Goal: Check status: Check status

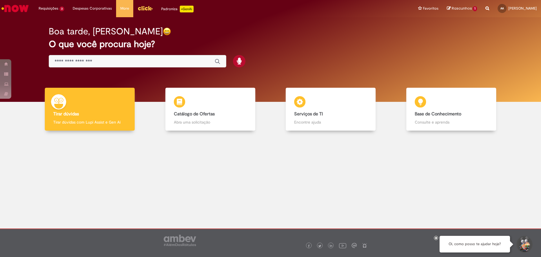
click at [147, 9] on img "Menu Cabeçalho" at bounding box center [144, 8] width 15 height 8
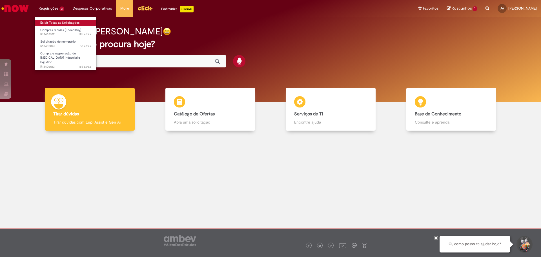
click at [52, 24] on link "Exibir Todas as Solicitações" at bounding box center [66, 23] width 62 height 6
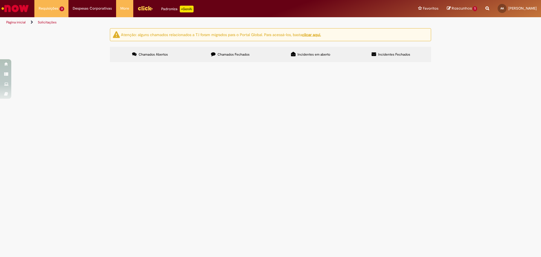
click at [227, 54] on span "Chamados Fechados" at bounding box center [233, 54] width 32 height 5
click at [182, 56] on label "Chamados Abertos" at bounding box center [150, 54] width 80 height 15
click at [0, 0] on span "R13432042" at bounding box center [0, 0] width 0 height 0
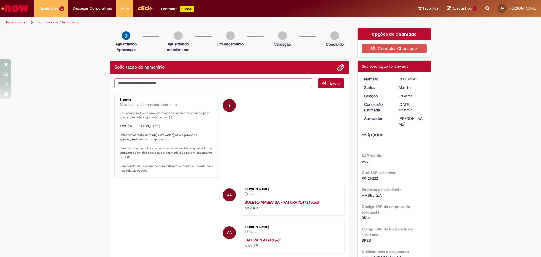
click at [405, 80] on div "R13432042" at bounding box center [411, 79] width 26 height 6
copy div "R13432042"
